Goal: Use online tool/utility: Use online tool/utility

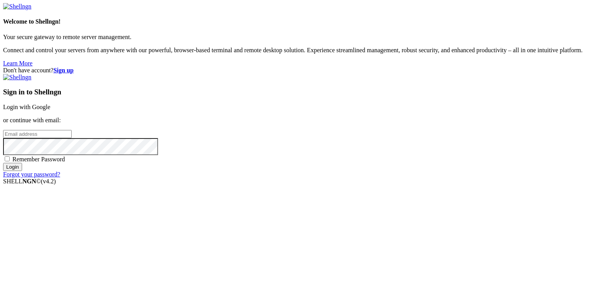
click at [72, 138] on input "email" at bounding box center [37, 134] width 69 height 8
click at [3, 137] on protonpass-control-d638 at bounding box center [3, 134] width 0 height 7
type input "[EMAIL_ADDRESS][DOMAIN_NAME]"
click at [22, 171] on input "Login" at bounding box center [12, 167] width 19 height 8
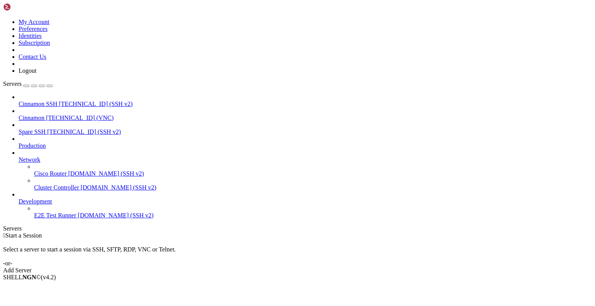
click at [57, 115] on span "[TECHNICAL_ID] (VNC)" at bounding box center [80, 118] width 68 height 7
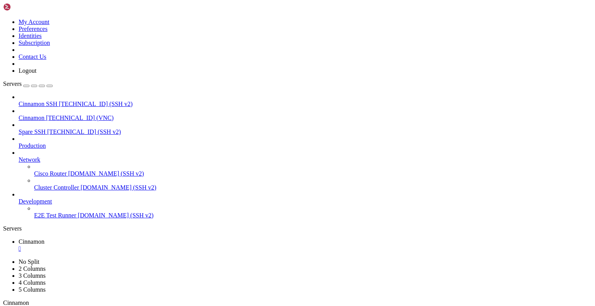
drag, startPoint x: 177, startPoint y: 24, endPoint x: 177, endPoint y: 66, distance: 41.5
click at [102, 306] on div "" at bounding box center [101, 311] width 2 height 6
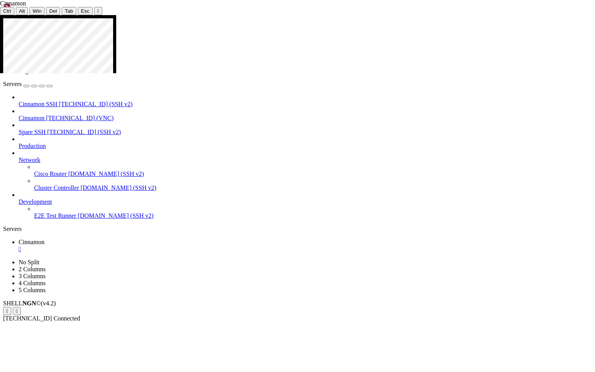
drag, startPoint x: 179, startPoint y: 153, endPoint x: 357, endPoint y: 154, distance: 178.2
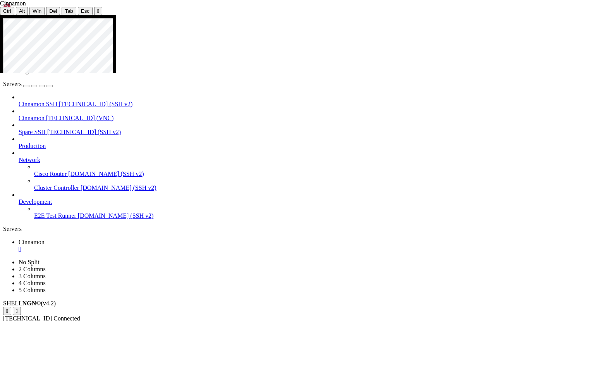
drag, startPoint x: 296, startPoint y: 226, endPoint x: 206, endPoint y: 219, distance: 90.2
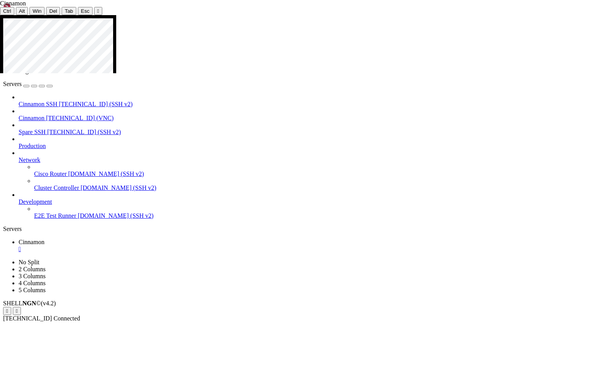
drag, startPoint x: 427, startPoint y: 43, endPoint x: 374, endPoint y: 66, distance: 57.4
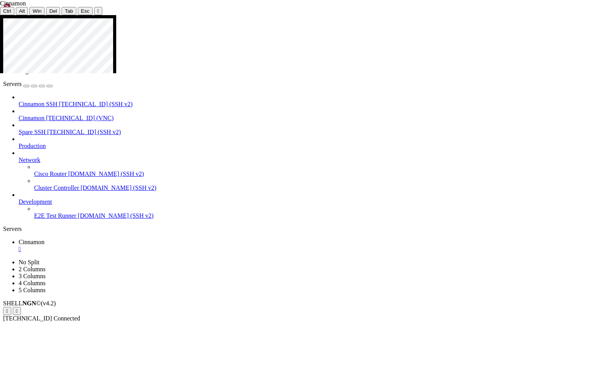
drag, startPoint x: 131, startPoint y: 265, endPoint x: 151, endPoint y: 268, distance: 20.0
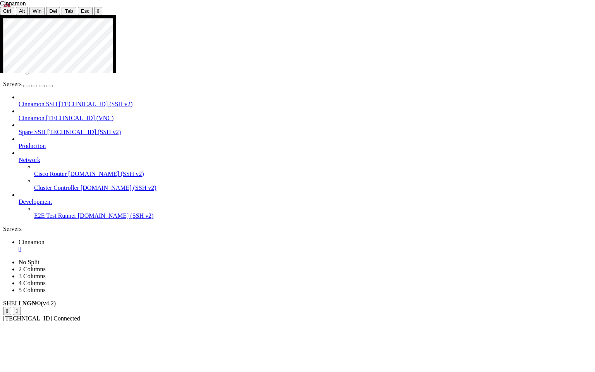
drag, startPoint x: 130, startPoint y: 265, endPoint x: 208, endPoint y: 267, distance: 78.7
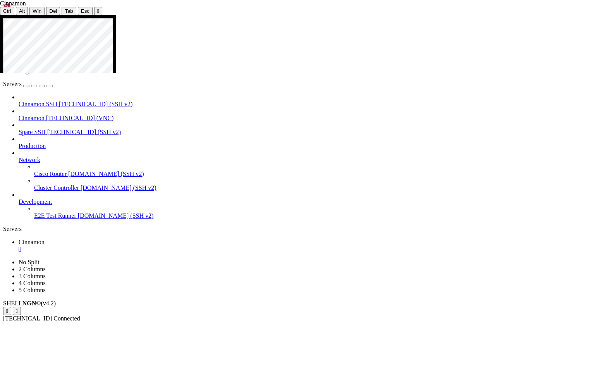
drag, startPoint x: 375, startPoint y: 227, endPoint x: 462, endPoint y: 248, distance: 88.9
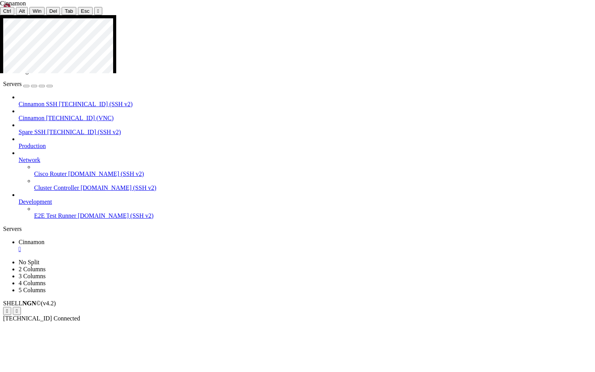
drag, startPoint x: 179, startPoint y: 243, endPoint x: 249, endPoint y: 246, distance: 70.2
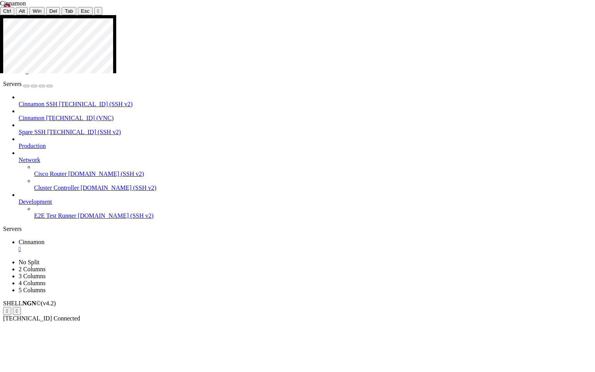
drag, startPoint x: 33, startPoint y: 241, endPoint x: 172, endPoint y: 245, distance: 138.4
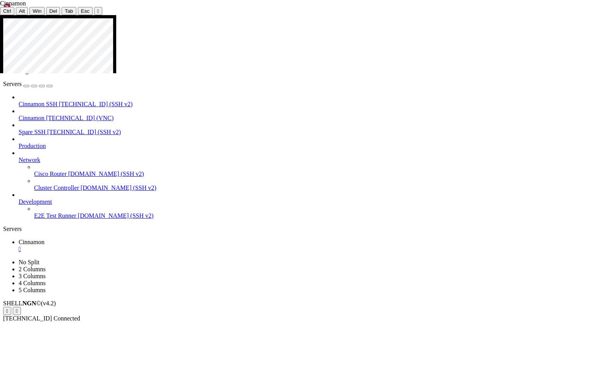
drag, startPoint x: 225, startPoint y: 126, endPoint x: 477, endPoint y: 206, distance: 264.4
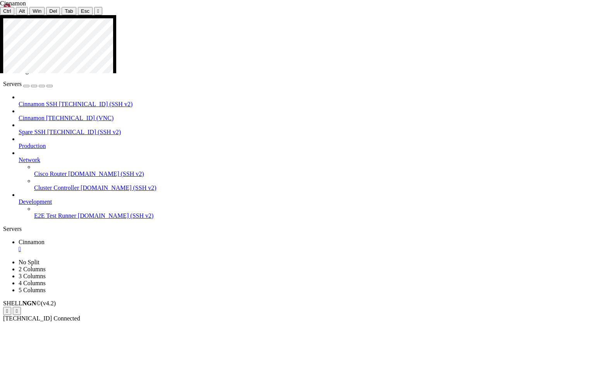
drag, startPoint x: 296, startPoint y: 189, endPoint x: 290, endPoint y: 312, distance: 123.4
drag, startPoint x: 277, startPoint y: 216, endPoint x: 279, endPoint y: 161, distance: 55.0
